Goal: Task Accomplishment & Management: Manage account settings

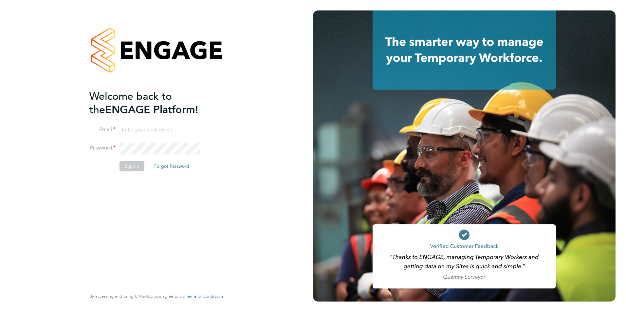
click at [159, 126] on input at bounding box center [159, 130] width 81 height 12
type input "daniel.gwynn@prsjobs.com"
click at [128, 168] on button "Sign In" at bounding box center [131, 166] width 25 height 10
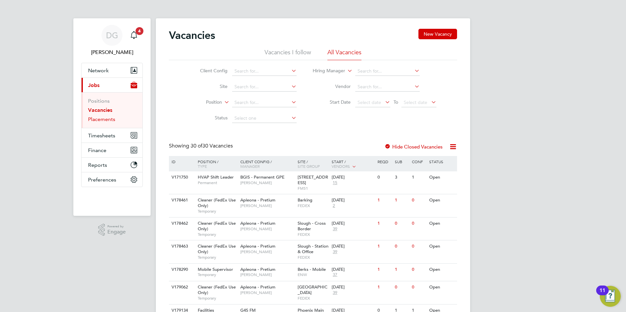
click at [100, 116] on link "Placements" at bounding box center [101, 119] width 27 height 6
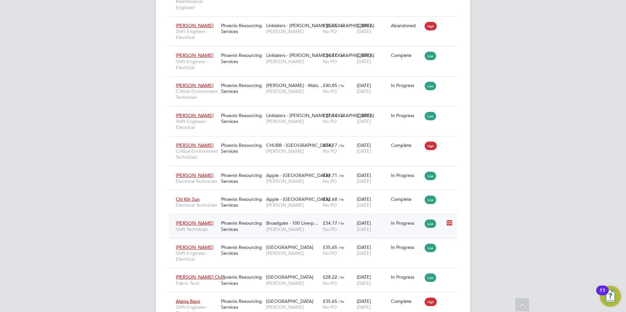
click at [259, 235] on div "Phoenix Resourcing Services" at bounding box center [241, 226] width 45 height 18
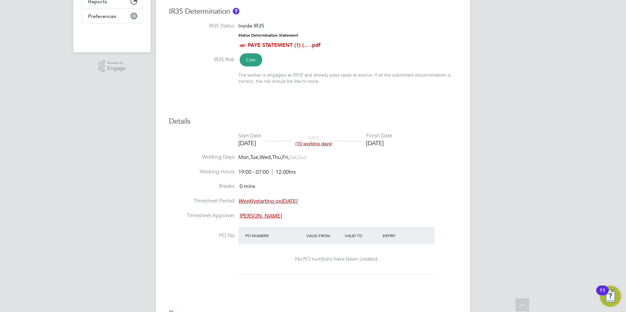
click at [388, 142] on div "[DATE]" at bounding box center [379, 143] width 26 height 8
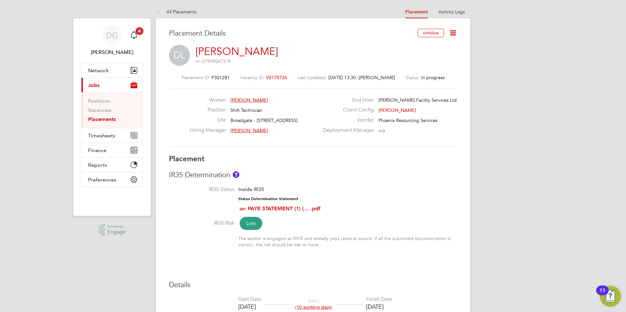
click at [451, 32] on icon at bounding box center [453, 33] width 8 height 8
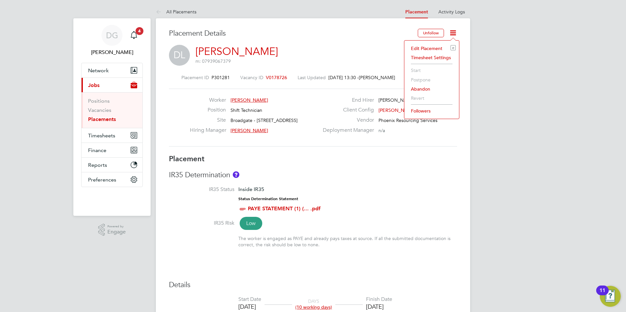
click at [425, 47] on li "Edit Placement e" at bounding box center [431, 48] width 48 height 9
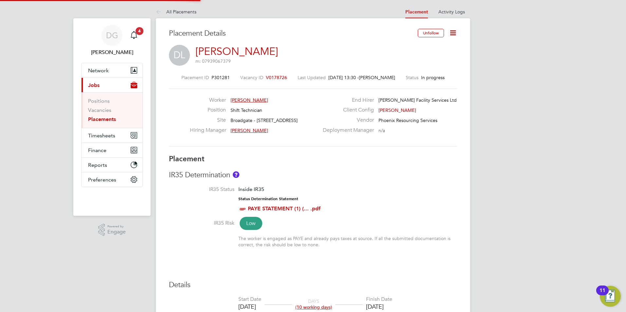
type input "Bryan Eley"
type input "[DATE]"
type input "19:00"
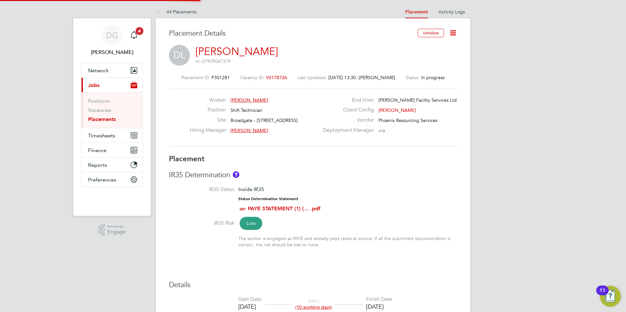
type input "07:00"
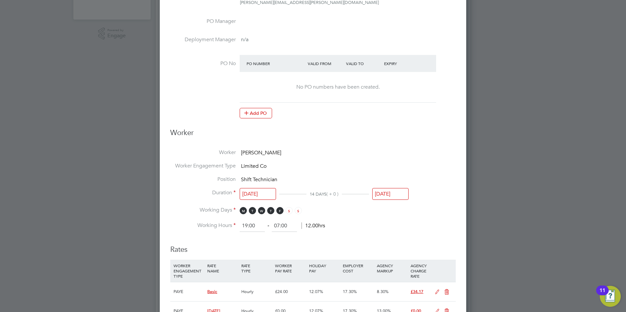
click at [393, 194] on input "[DATE]" at bounding box center [390, 194] width 36 height 12
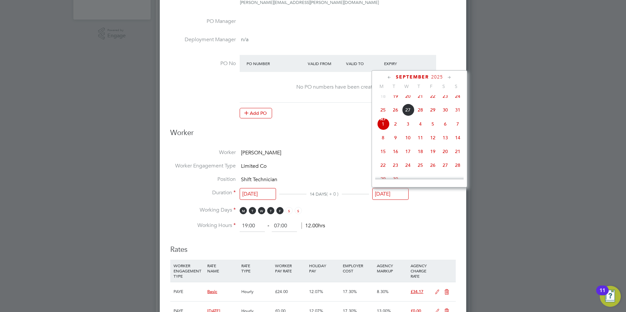
click at [435, 130] on span "5" at bounding box center [432, 124] width 12 height 12
type input "[DATE]"
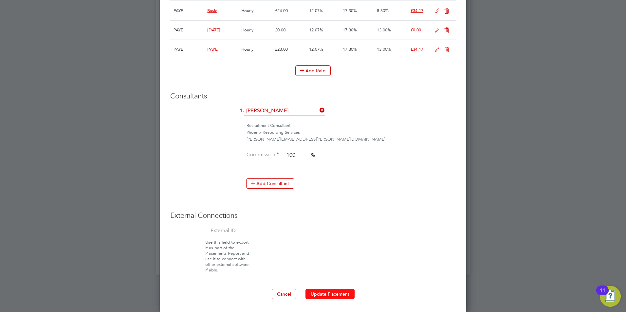
click at [332, 294] on button "Update Placement" at bounding box center [329, 294] width 49 height 10
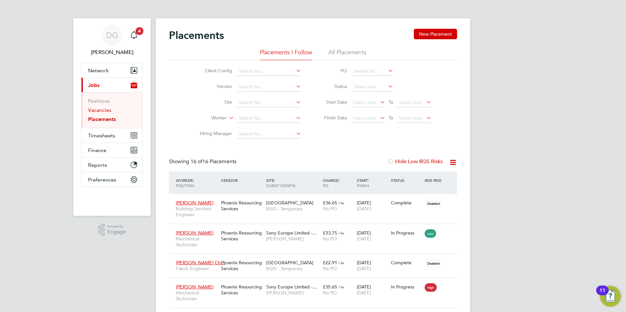
click at [100, 111] on link "Vacancies" at bounding box center [99, 110] width 23 height 6
